Goal: Contribute content: Add original content to the website for others to see

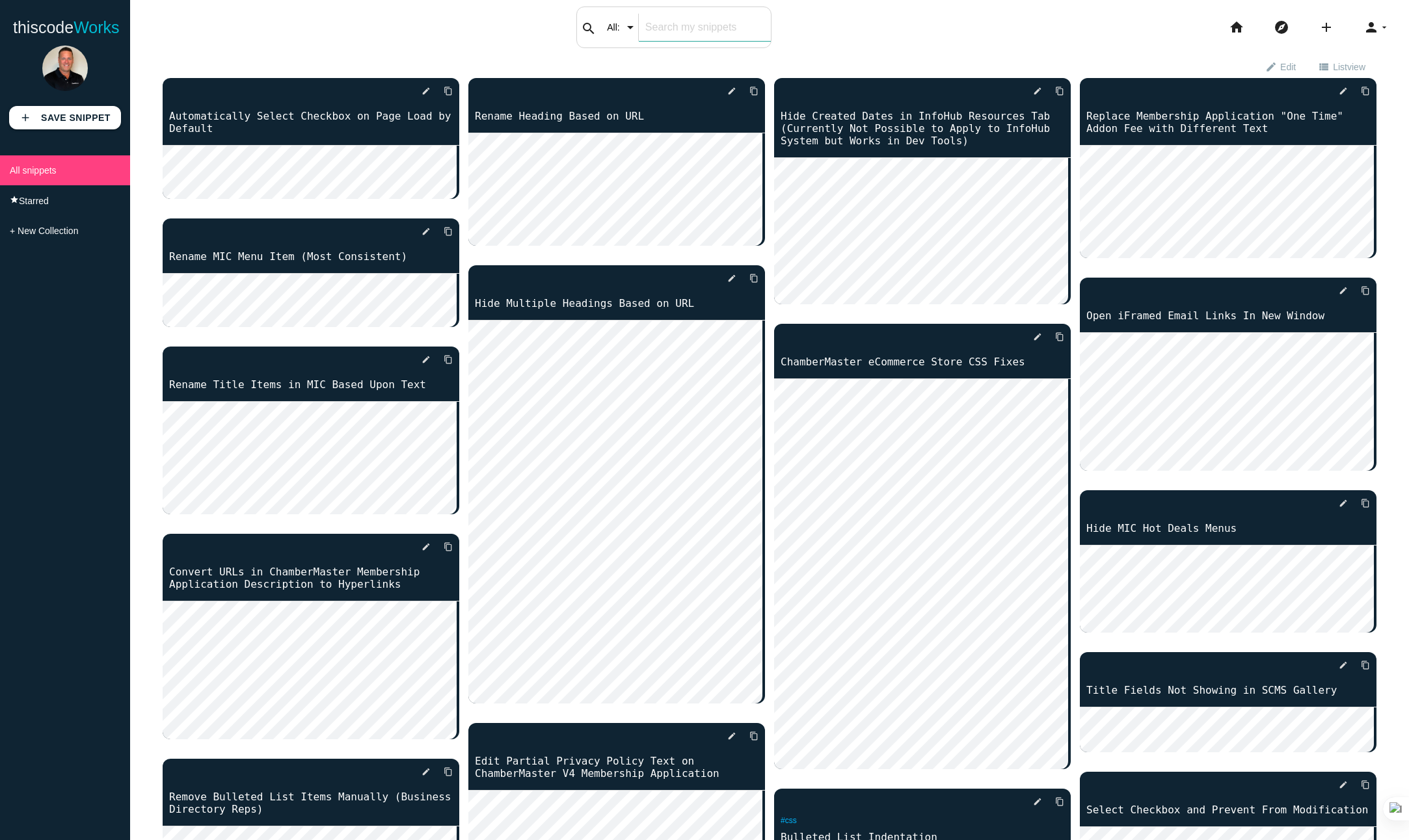
click at [618, 29] on div "search All: All: Code: Title: Tag: All: Code: Title: Tag:" at bounding box center [674, 27] width 195 height 42
type input "automatically select"
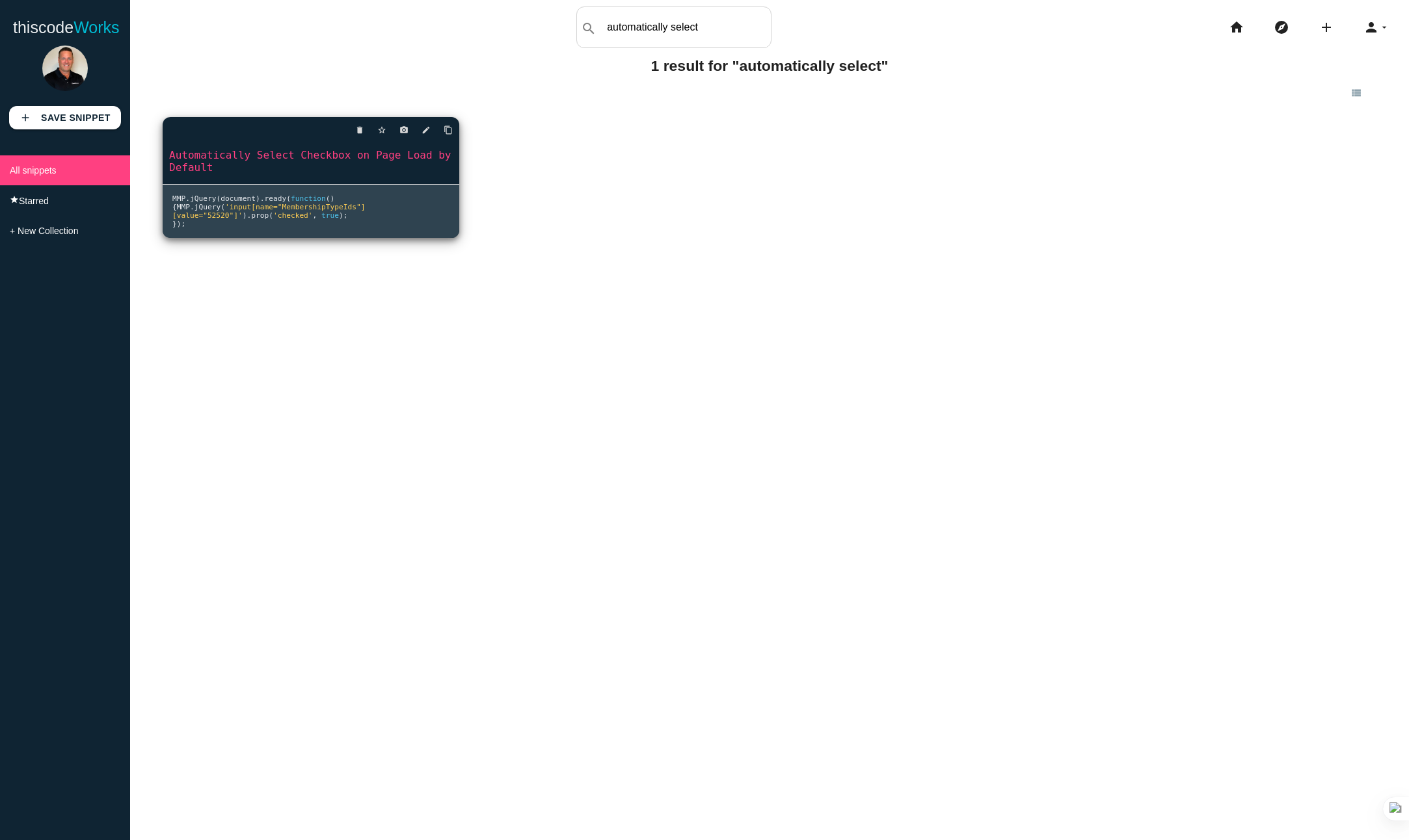
click at [277, 155] on link "Automatically Select Checkbox on Page Load by Default" at bounding box center [311, 161] width 297 height 27
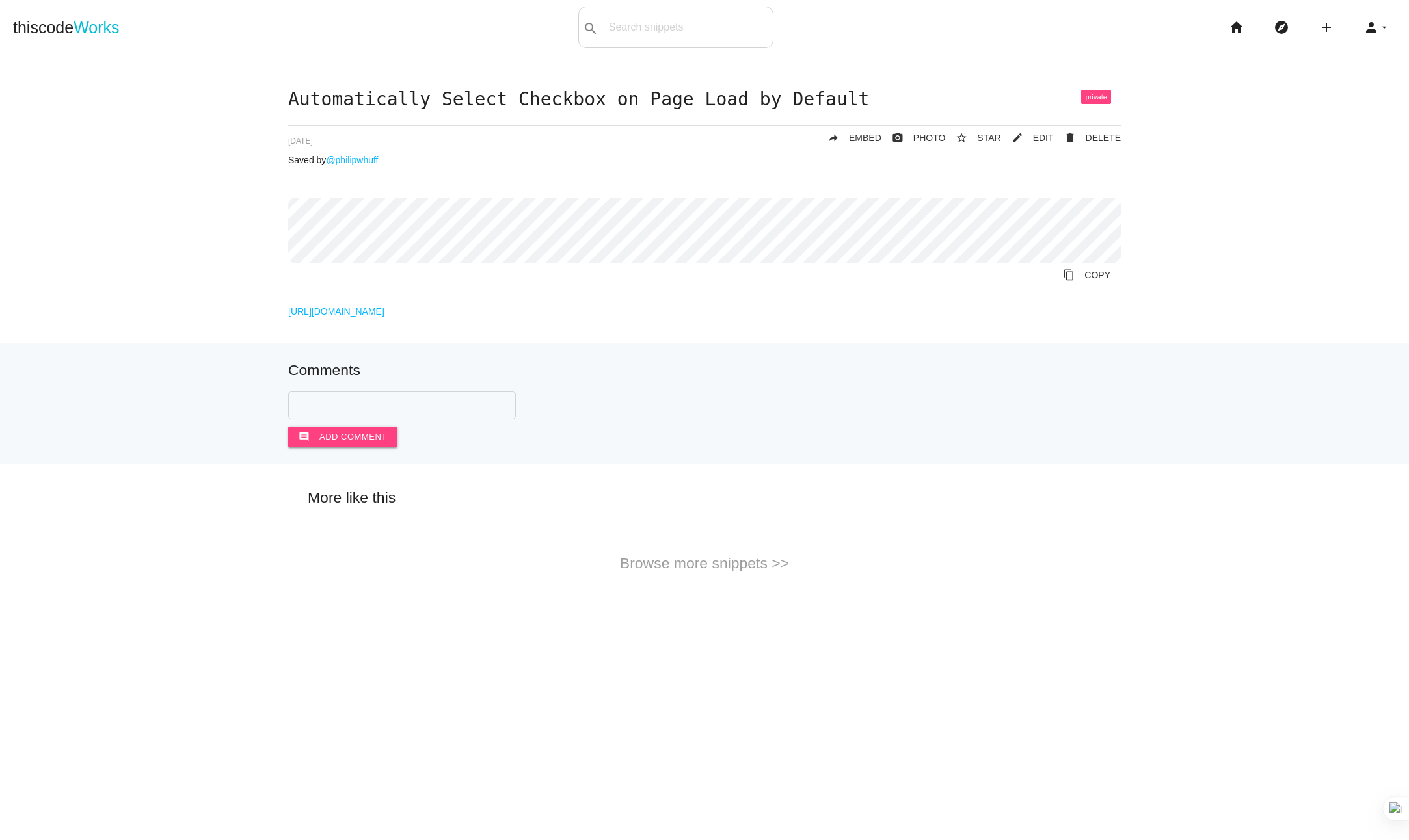
click at [492, 102] on h1 "Automatically Select Checkbox on Page Load by Default" at bounding box center [704, 100] width 833 height 21
click at [498, 95] on h1 "Automatically Select Checkbox on Page Load by Default" at bounding box center [704, 100] width 833 height 21
click at [1043, 137] on span "EDIT" at bounding box center [1043, 138] width 21 height 10
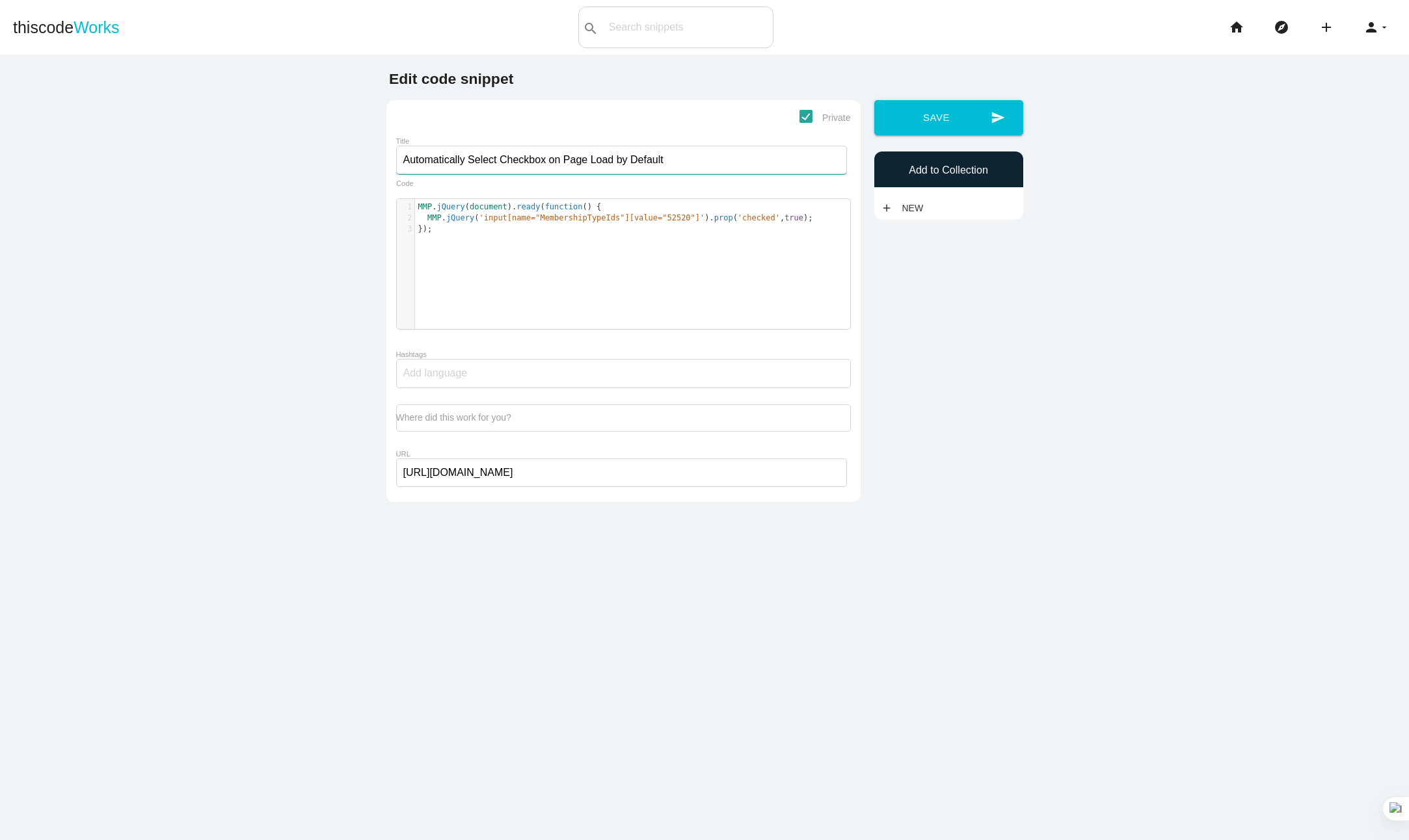
click at [493, 160] on input "Automatically Select Checkbox on Page Load by Default" at bounding box center [621, 160] width 451 height 29
drag, startPoint x: 681, startPoint y: 259, endPoint x: 722, endPoint y: 271, distance: 42.7
click at [681, 259] on div "1 MMP . jQuery ( document ). ready ( function () { 2 MMP . jQuery ( 'input[name…" at bounding box center [634, 274] width 473 height 149
click at [493, 160] on input "Automatically Select Membership Application Checkbox on Page Load by Default" at bounding box center [621, 160] width 451 height 29
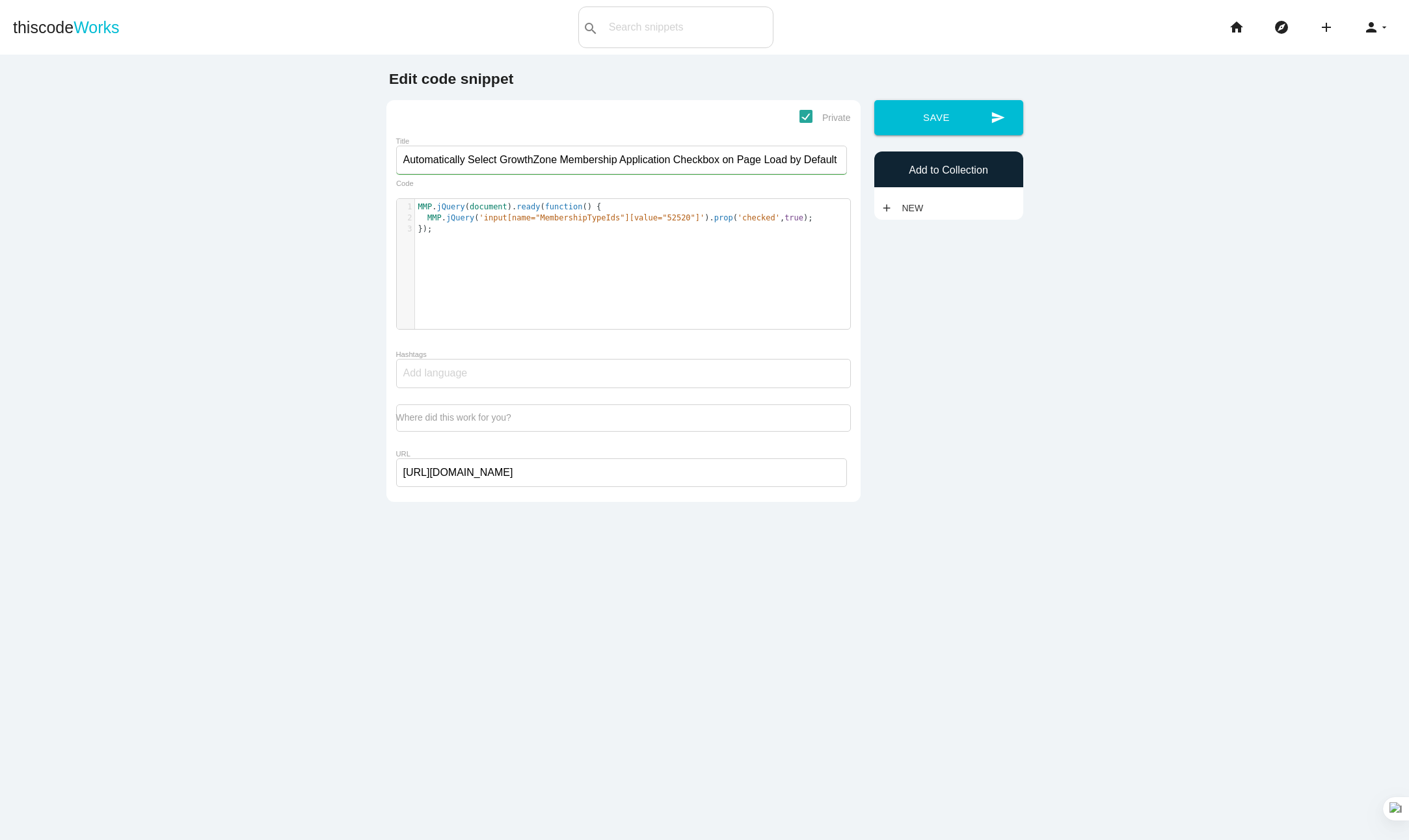
type input "Automatically Select GrowthZone Membership Application Checkbox on Page Load by…"
click at [805, 114] on span "Private" at bounding box center [825, 118] width 51 height 16
click at [805, 114] on input "Private" at bounding box center [804, 114] width 9 height 9
click at [805, 114] on span "Private" at bounding box center [825, 118] width 51 height 16
click at [805, 114] on input "Private" at bounding box center [804, 114] width 9 height 9
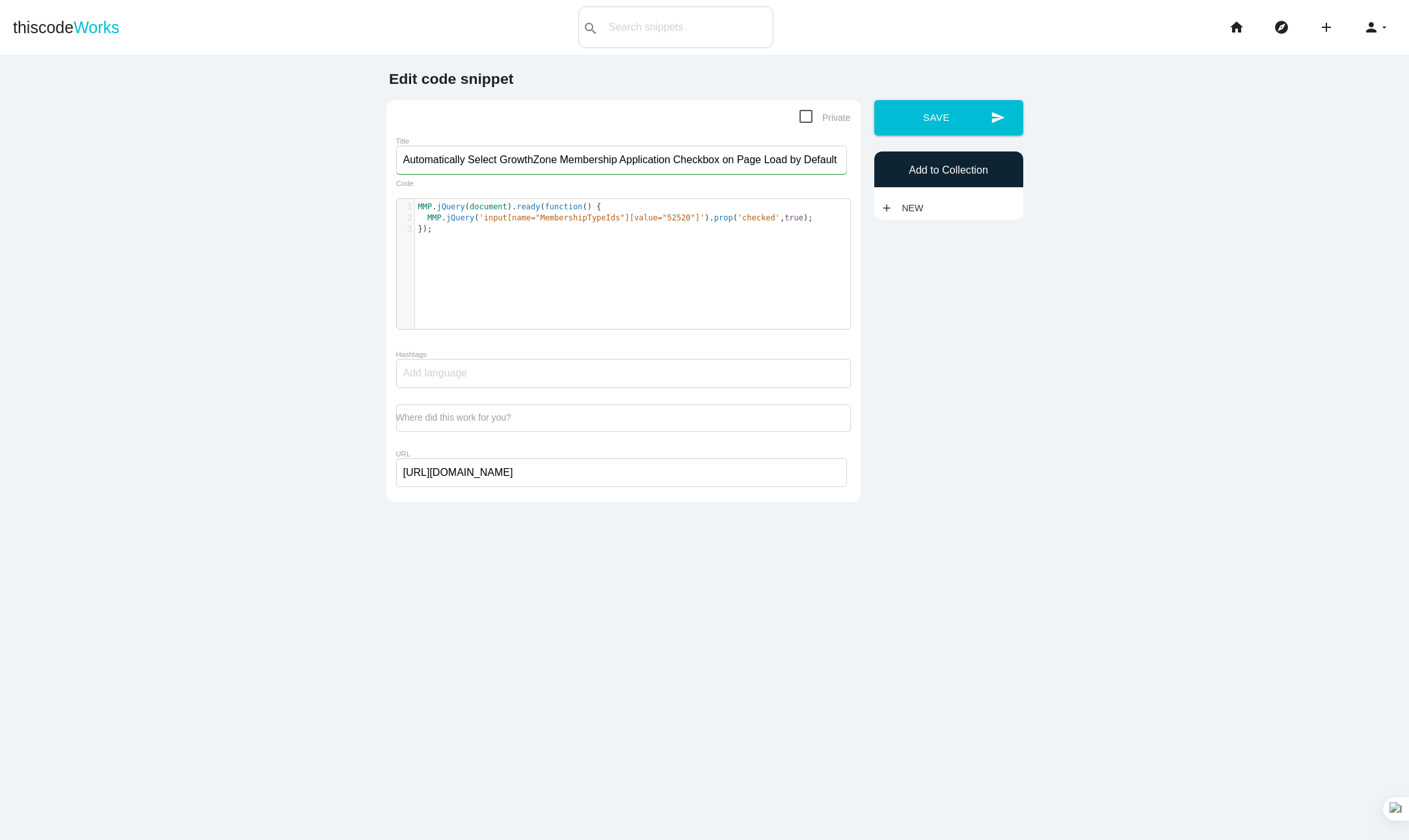
checkbox input "true"
click at [698, 162] on input "Automatically Select GrowthZone Membership Application Checkbox on Page Load by…" at bounding box center [621, 160] width 451 height 29
click at [941, 119] on button "send Save" at bounding box center [948, 118] width 149 height 35
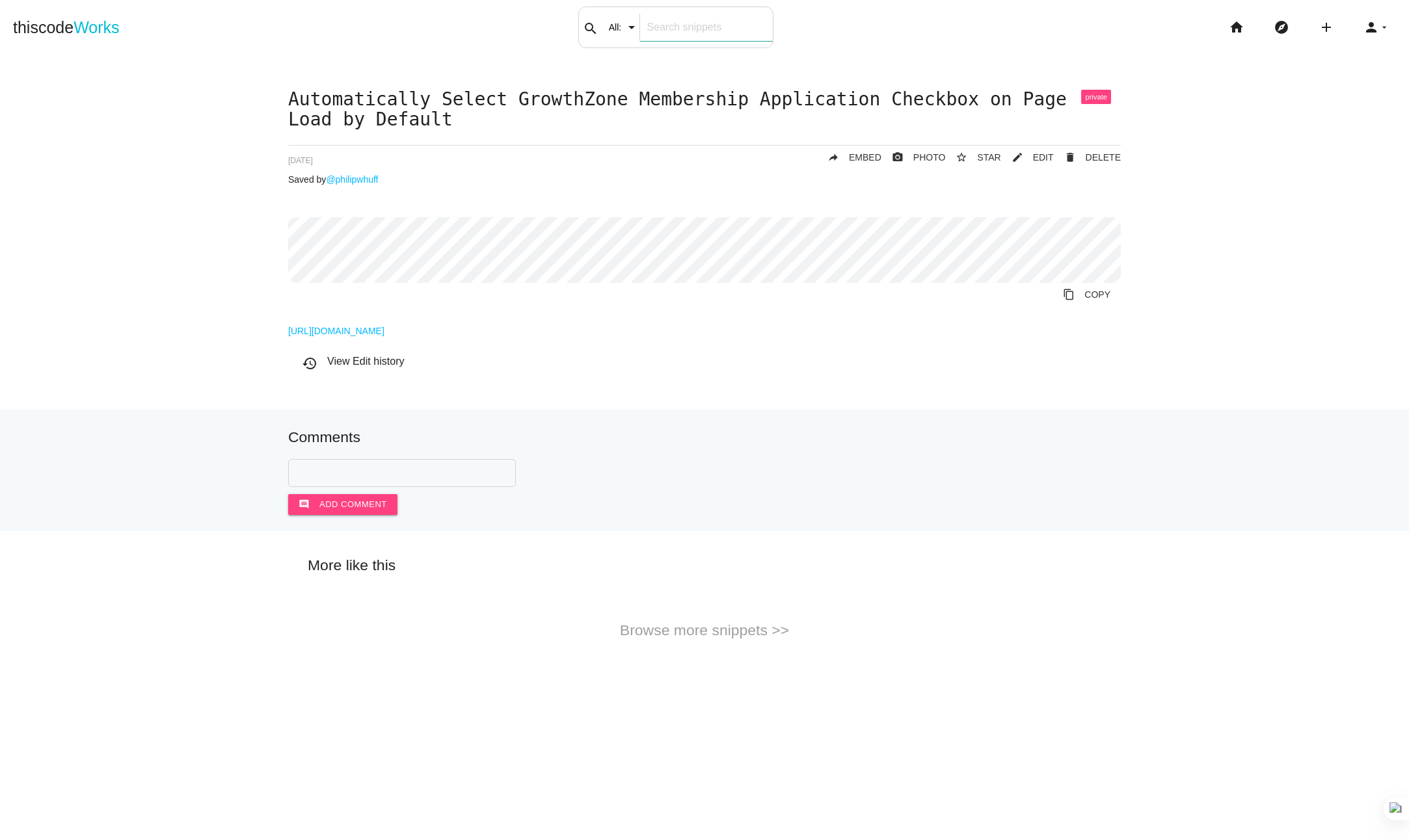
click at [679, 23] on input "text" at bounding box center [706, 27] width 132 height 27
type input "check"
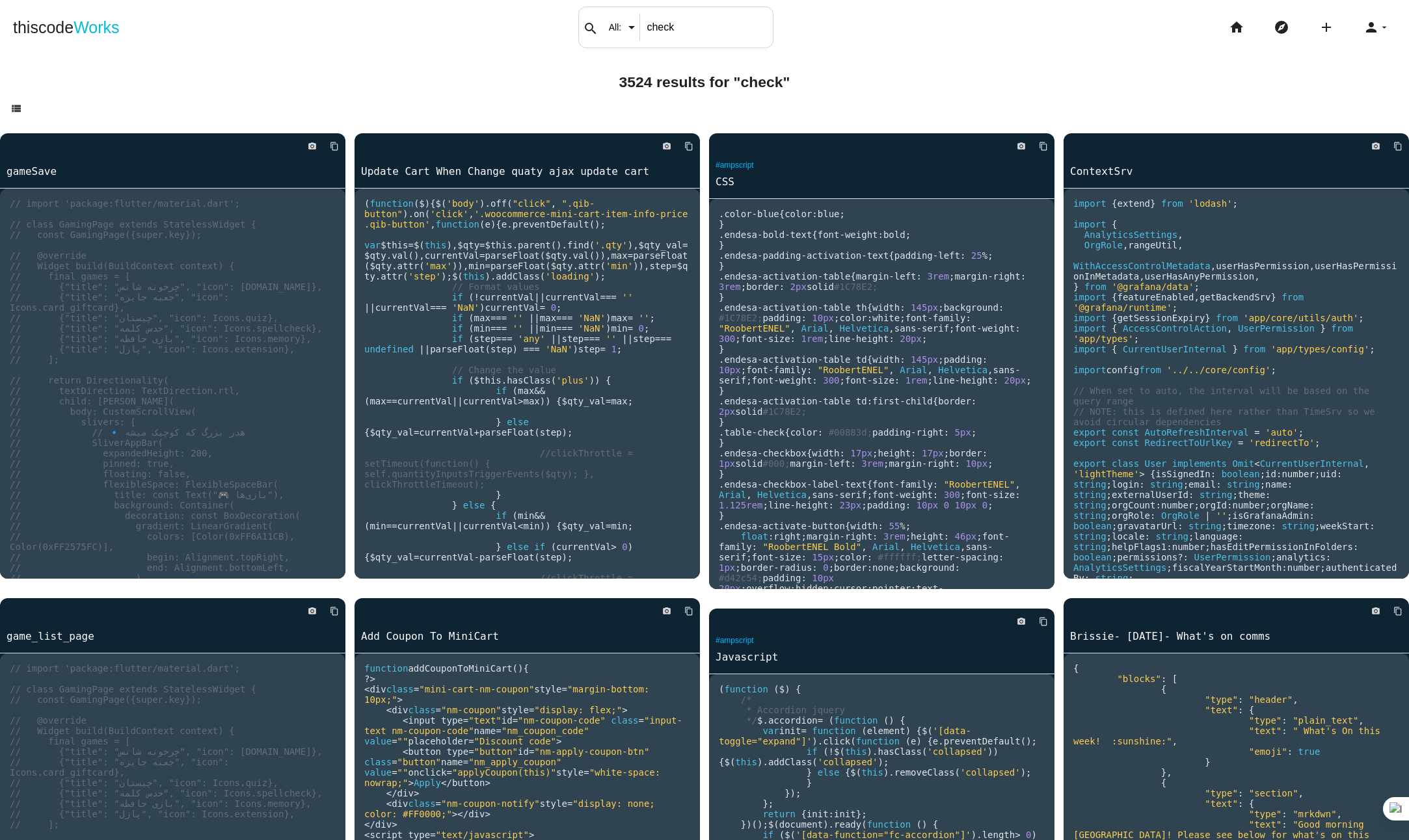
click at [629, 28] on input "All:" at bounding box center [626, 27] width 49 height 27
click at [95, 31] on span "Works" at bounding box center [96, 27] width 45 height 18
click at [1219, 24] on li "home" at bounding box center [1241, 27] width 45 height 42
click at [1229, 26] on icon "home" at bounding box center [1236, 27] width 15 height 42
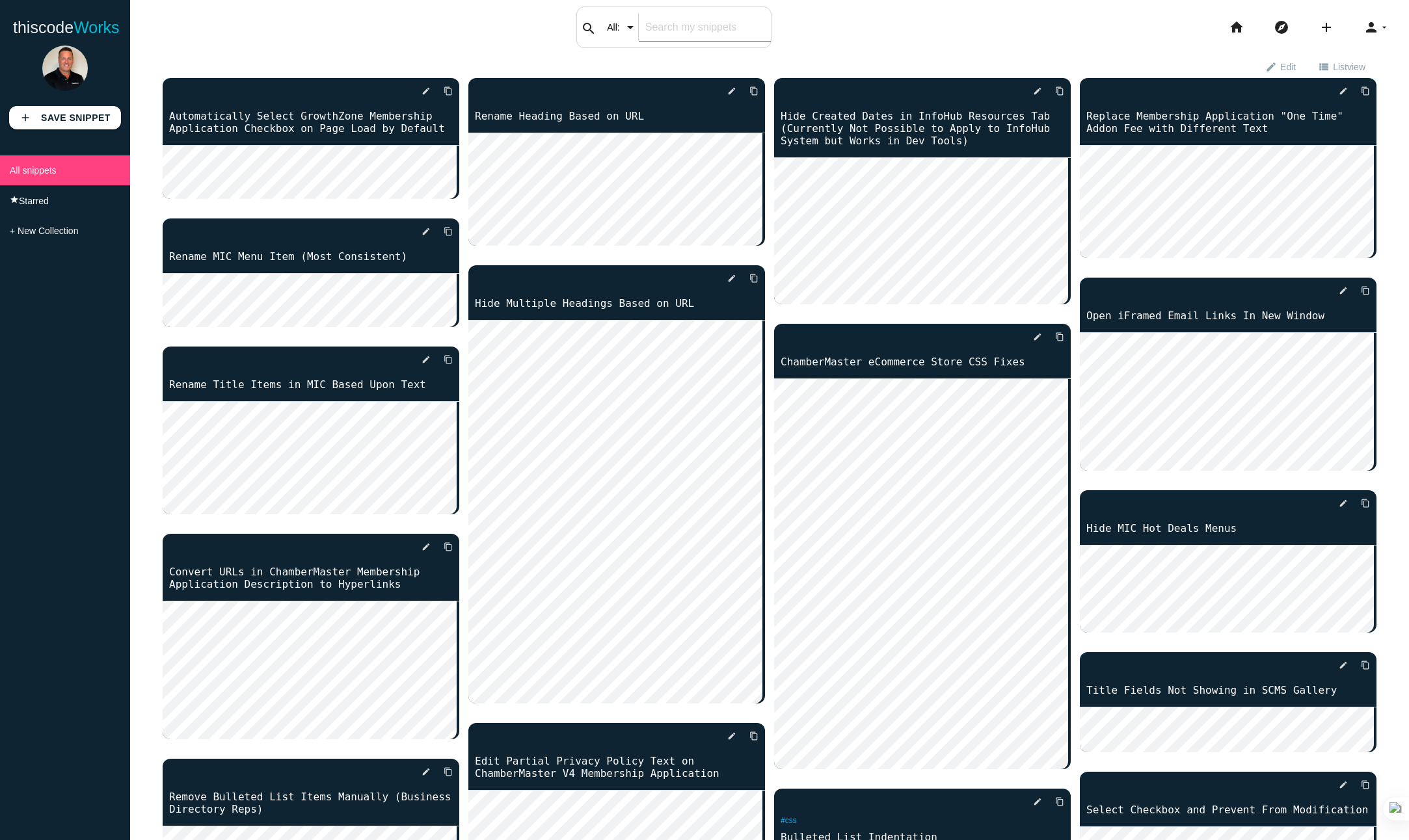
click at [685, 30] on input "text" at bounding box center [705, 27] width 132 height 27
type input "check"
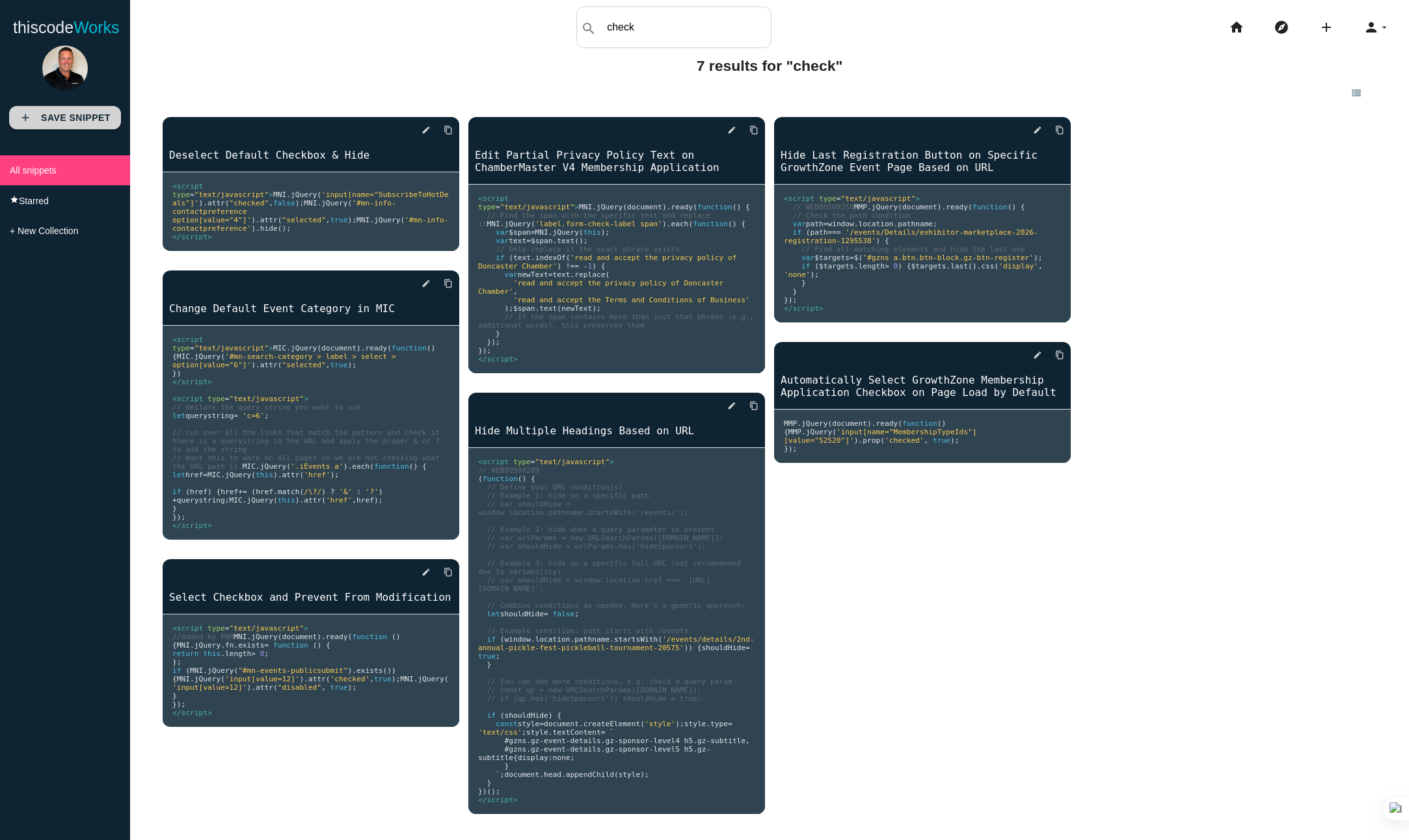
click at [59, 123] on b "Save Snippet" at bounding box center [75, 118] width 70 height 10
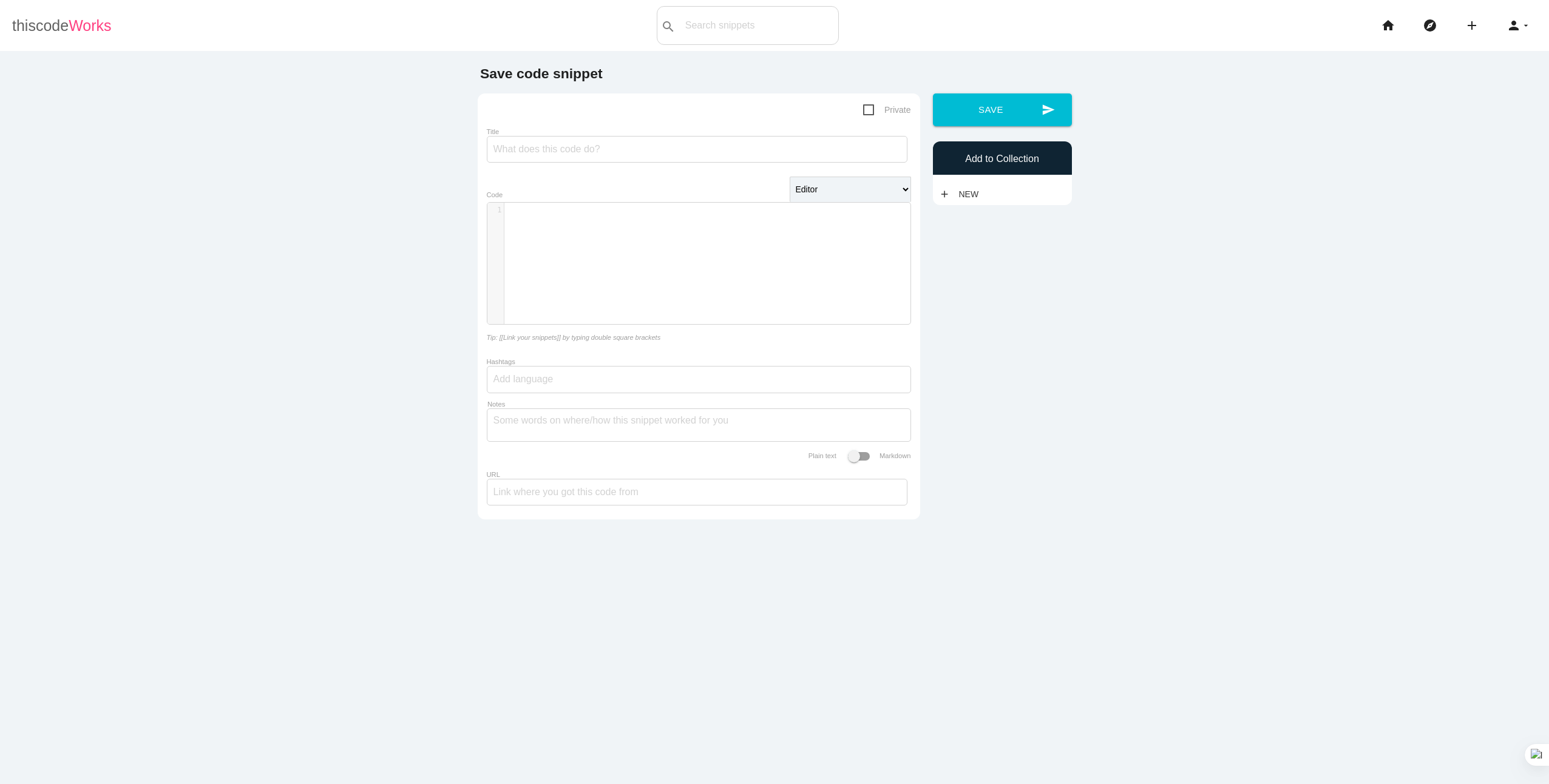
click at [33, 27] on link "thiscode Works" at bounding box center [62, 25] width 100 height 39
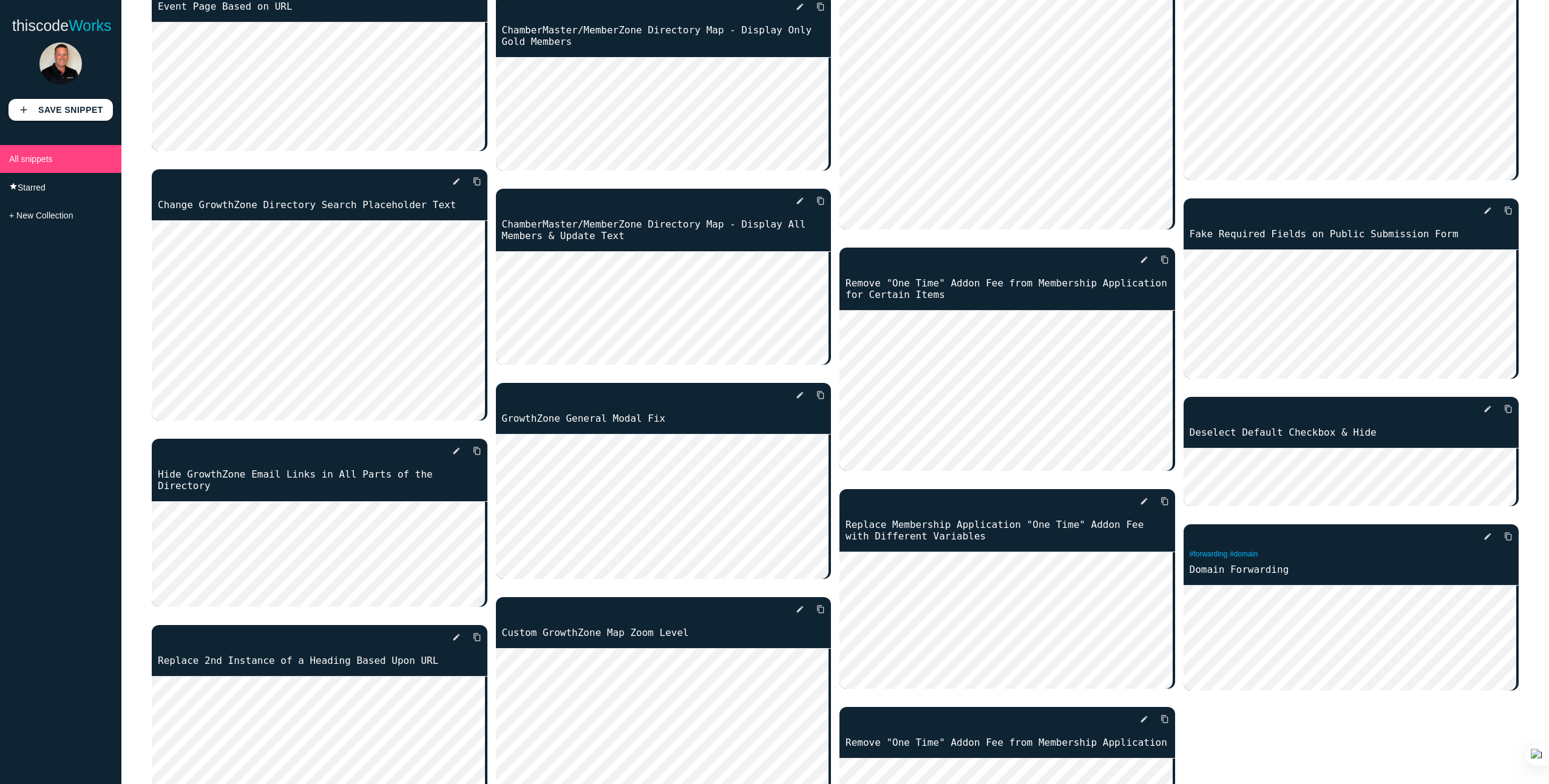
scroll to position [1630, 0]
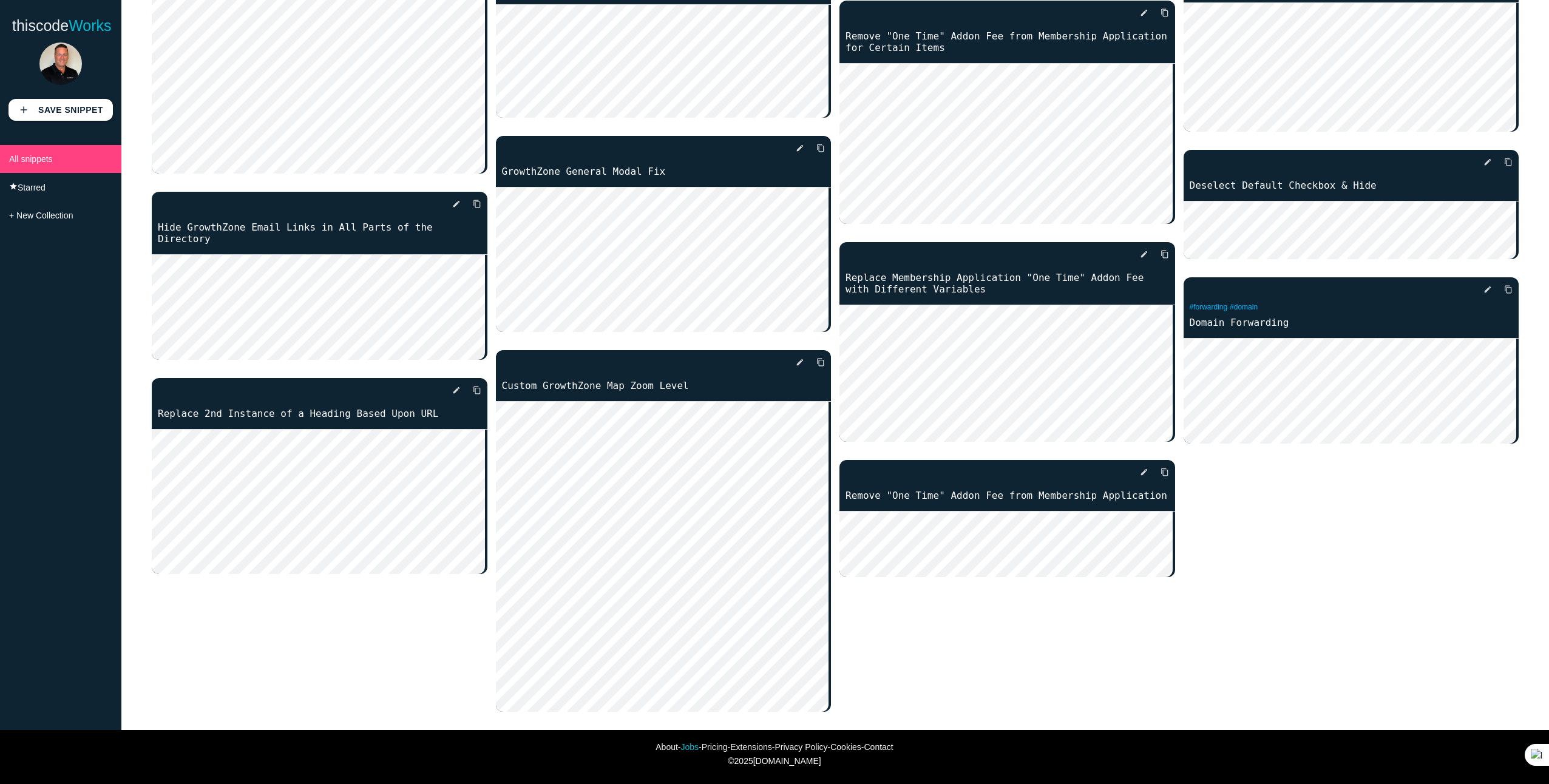
click at [681, 742] on link "Jobs" at bounding box center [690, 747] width 18 height 10
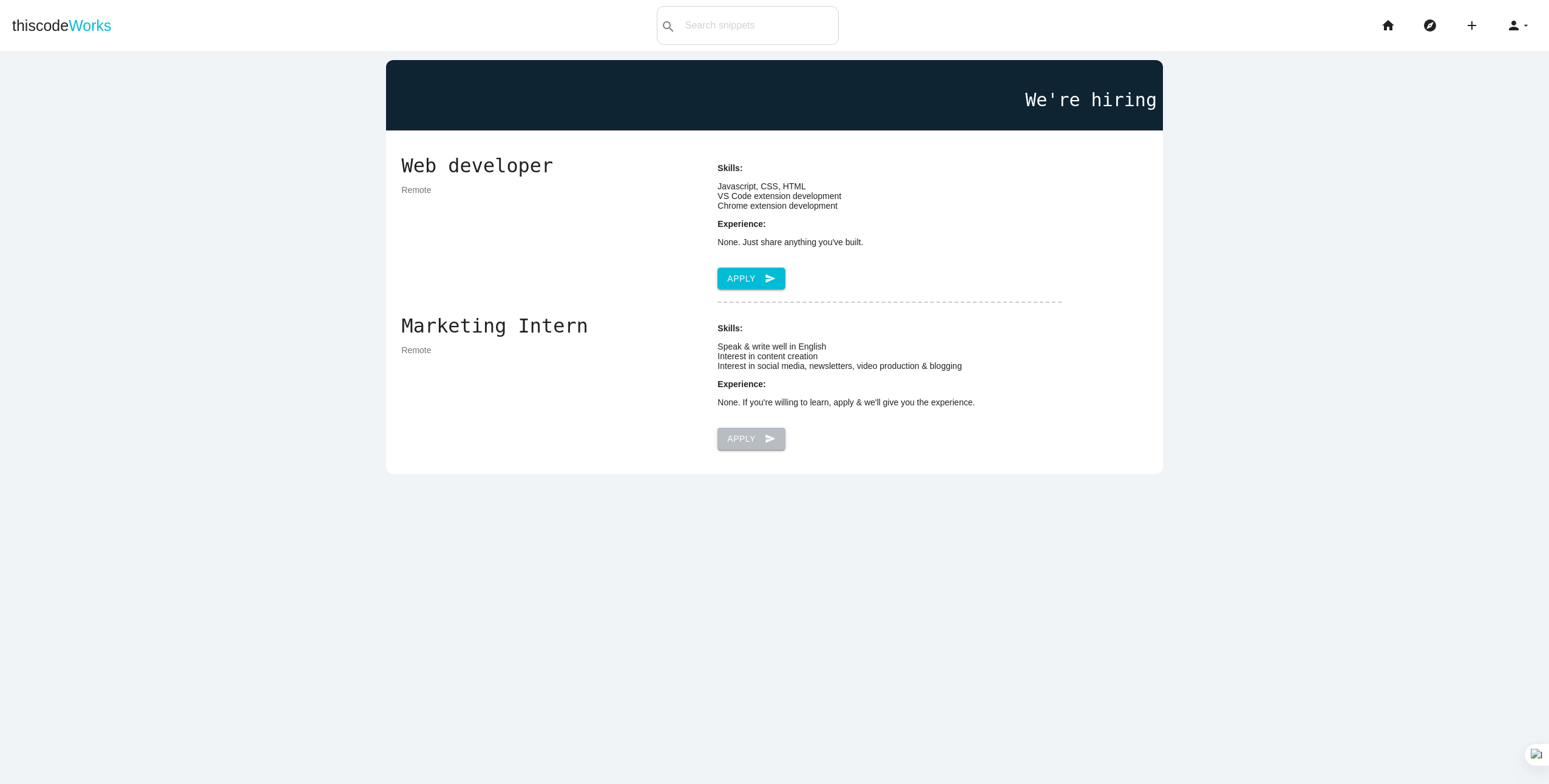
click at [732, 450] on link "send Apply" at bounding box center [751, 439] width 68 height 22
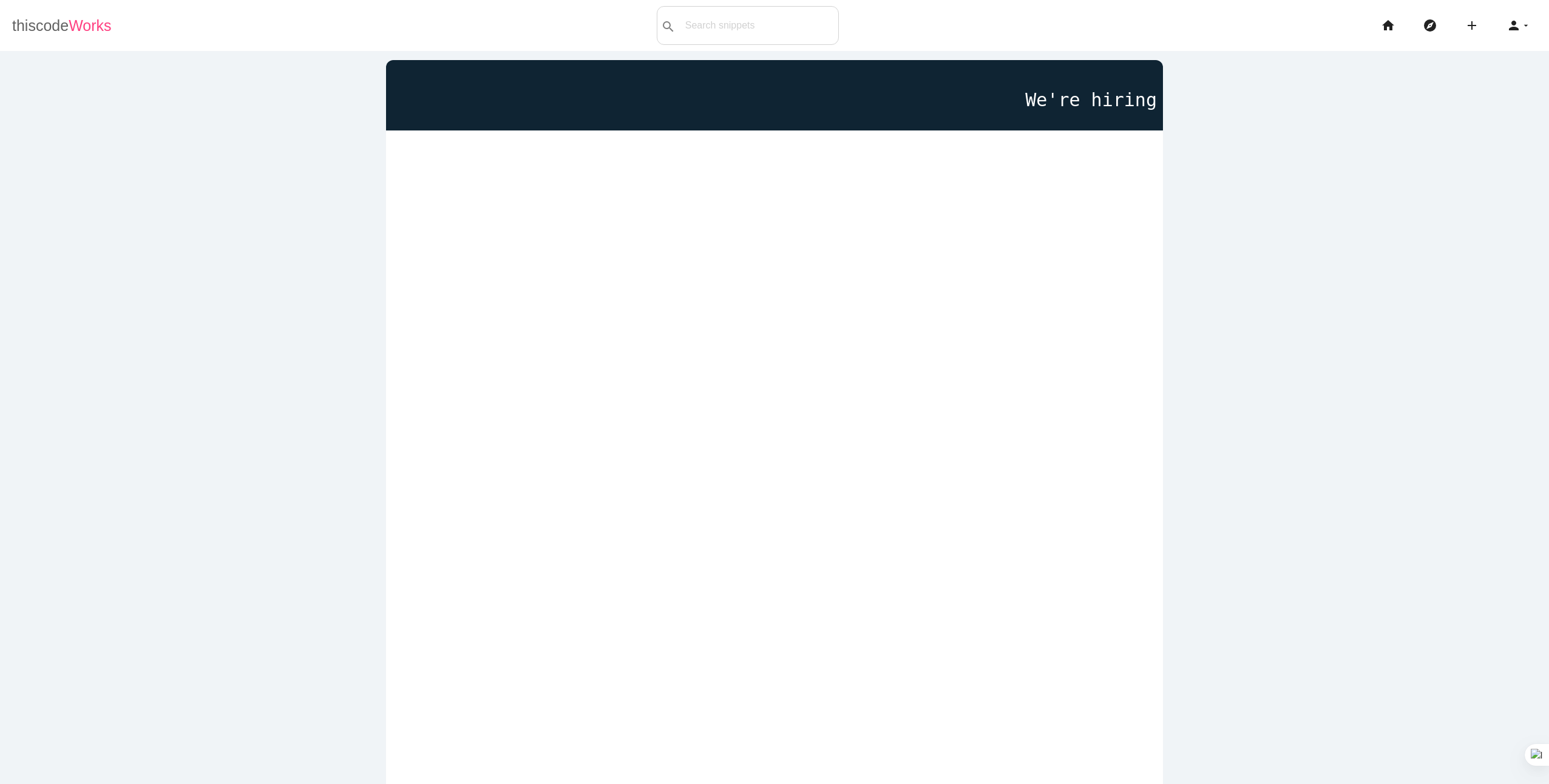
click at [73, 23] on span "Works" at bounding box center [90, 25] width 42 height 17
